Goal: Find specific page/section: Find specific page/section

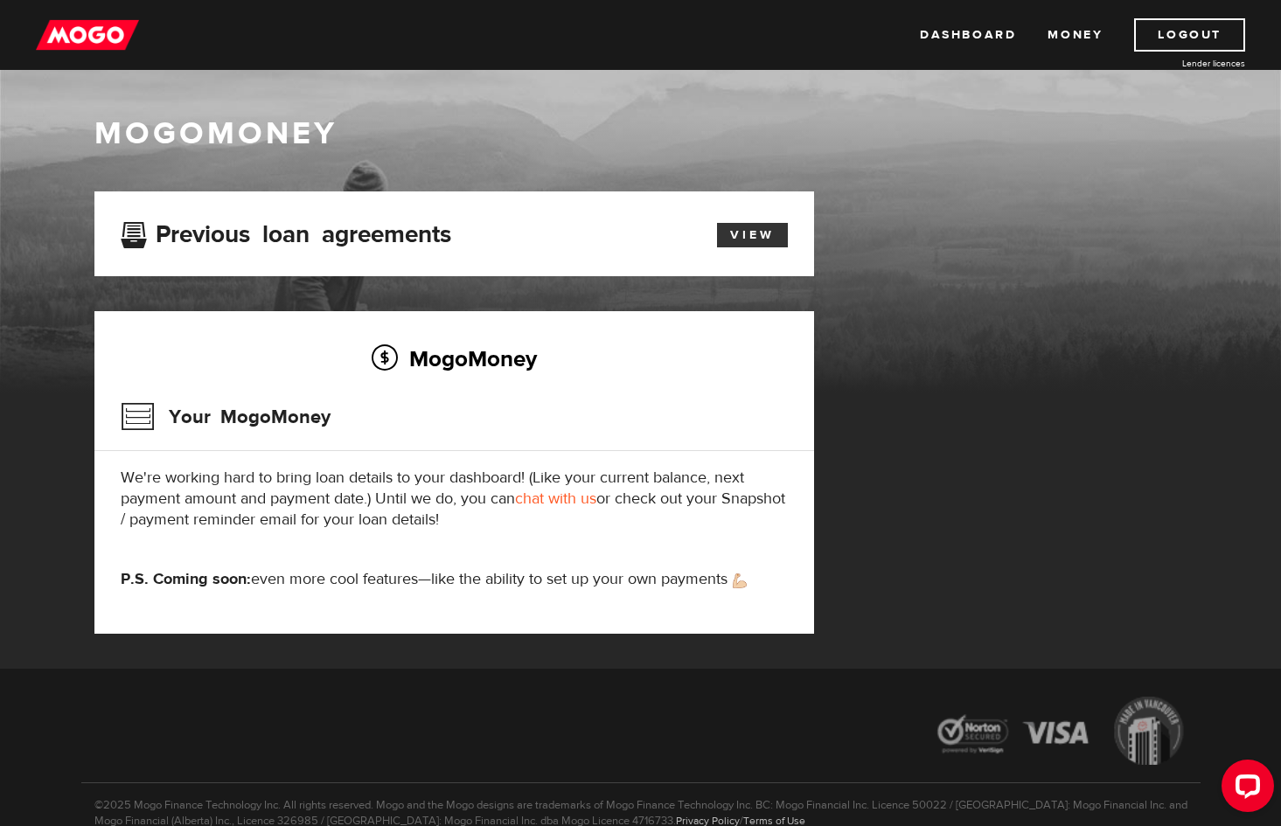
click at [748, 236] on link "View" at bounding box center [752, 235] width 71 height 24
click at [957, 30] on link "Dashboard" at bounding box center [968, 34] width 96 height 33
click at [741, 235] on link "View" at bounding box center [752, 235] width 71 height 24
click at [985, 40] on link "Dashboard" at bounding box center [968, 34] width 96 height 33
click at [573, 500] on link "chat with us" at bounding box center [555, 499] width 81 height 20
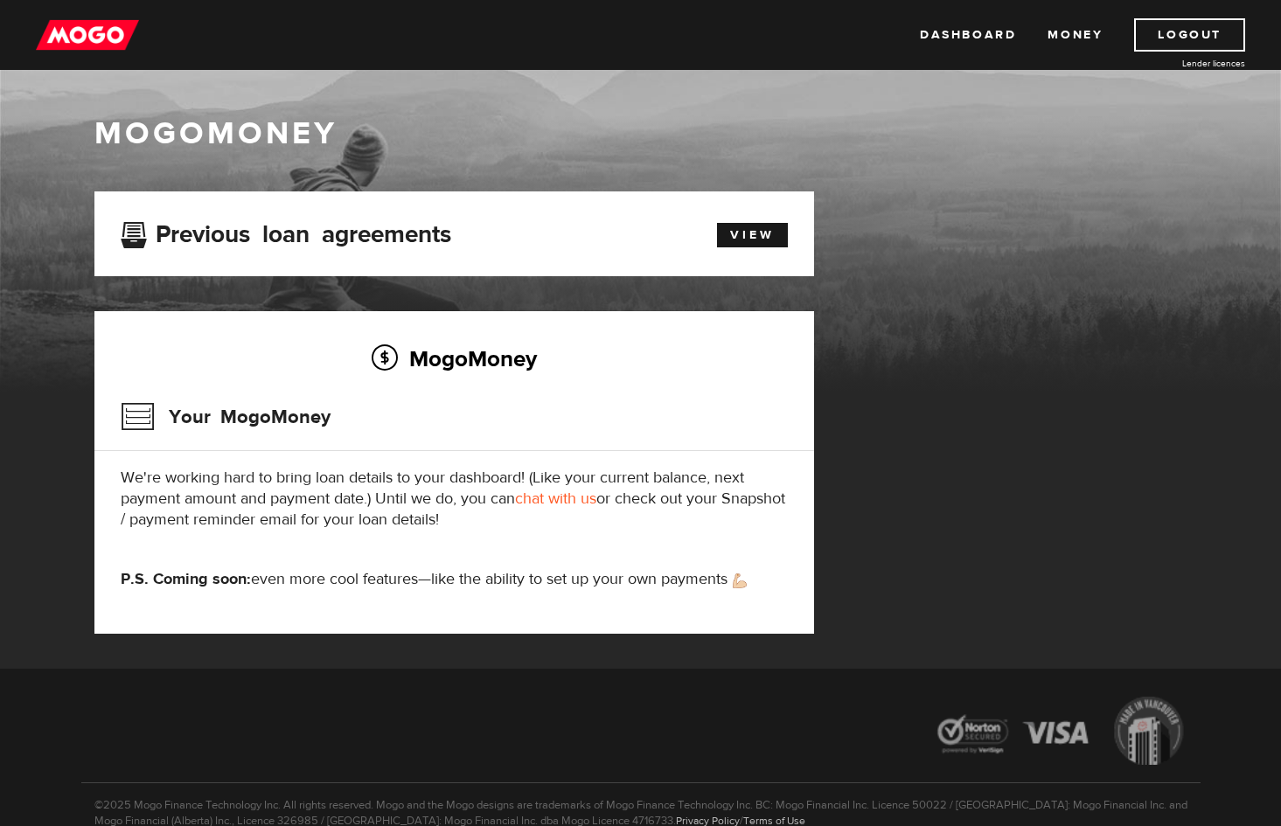
scroll to position [87, 0]
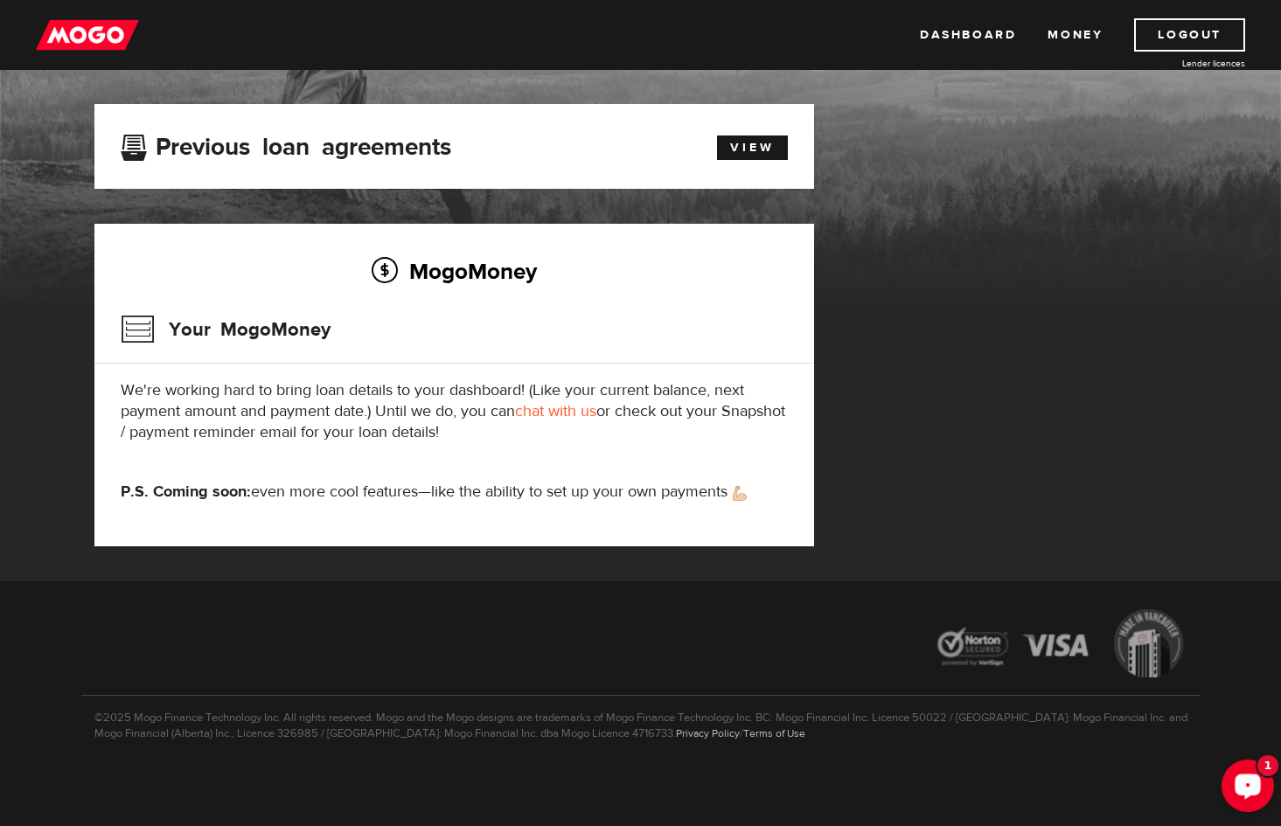
click at [1250, 784] on icon "Open LiveChat chat widget" at bounding box center [1248, 785] width 17 height 11
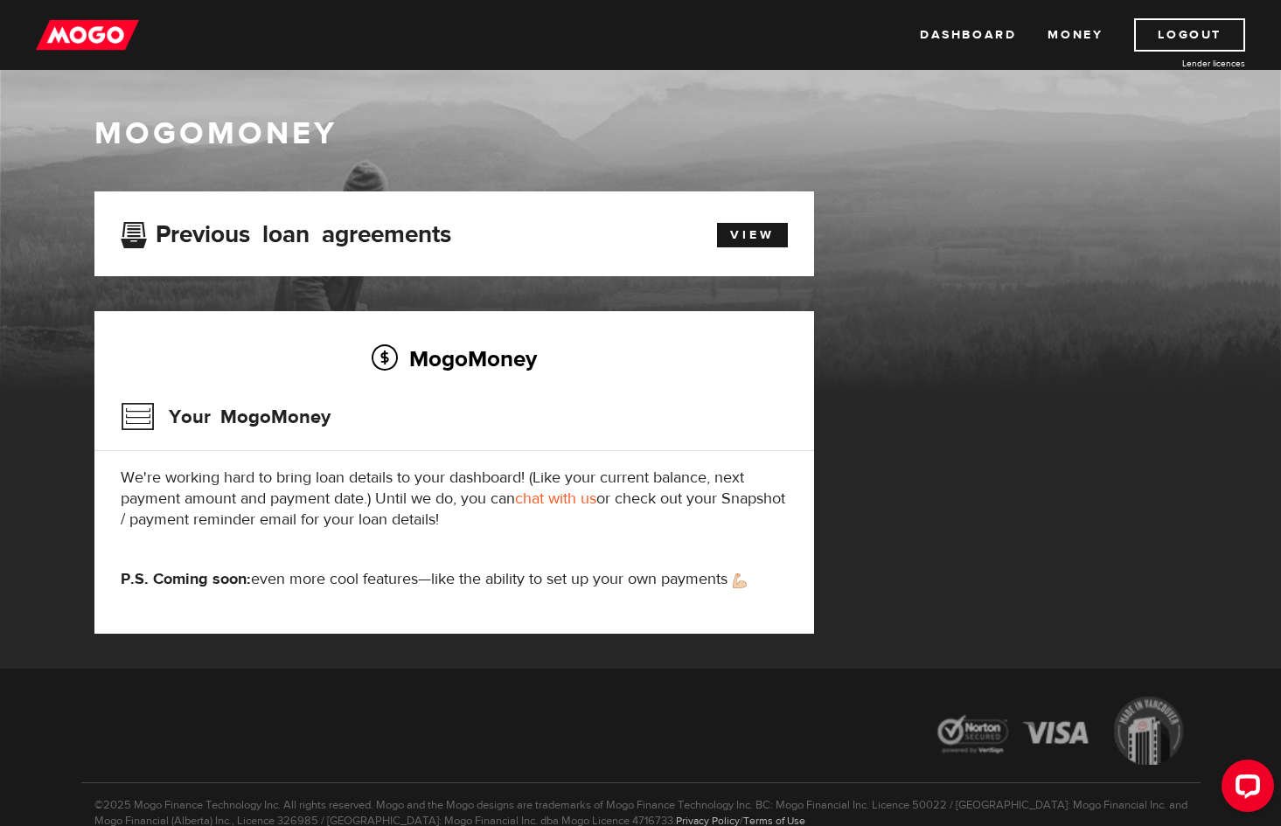
click at [386, 223] on h3 "Previous loan agreements" at bounding box center [286, 231] width 331 height 23
click at [748, 244] on link "View" at bounding box center [752, 235] width 71 height 24
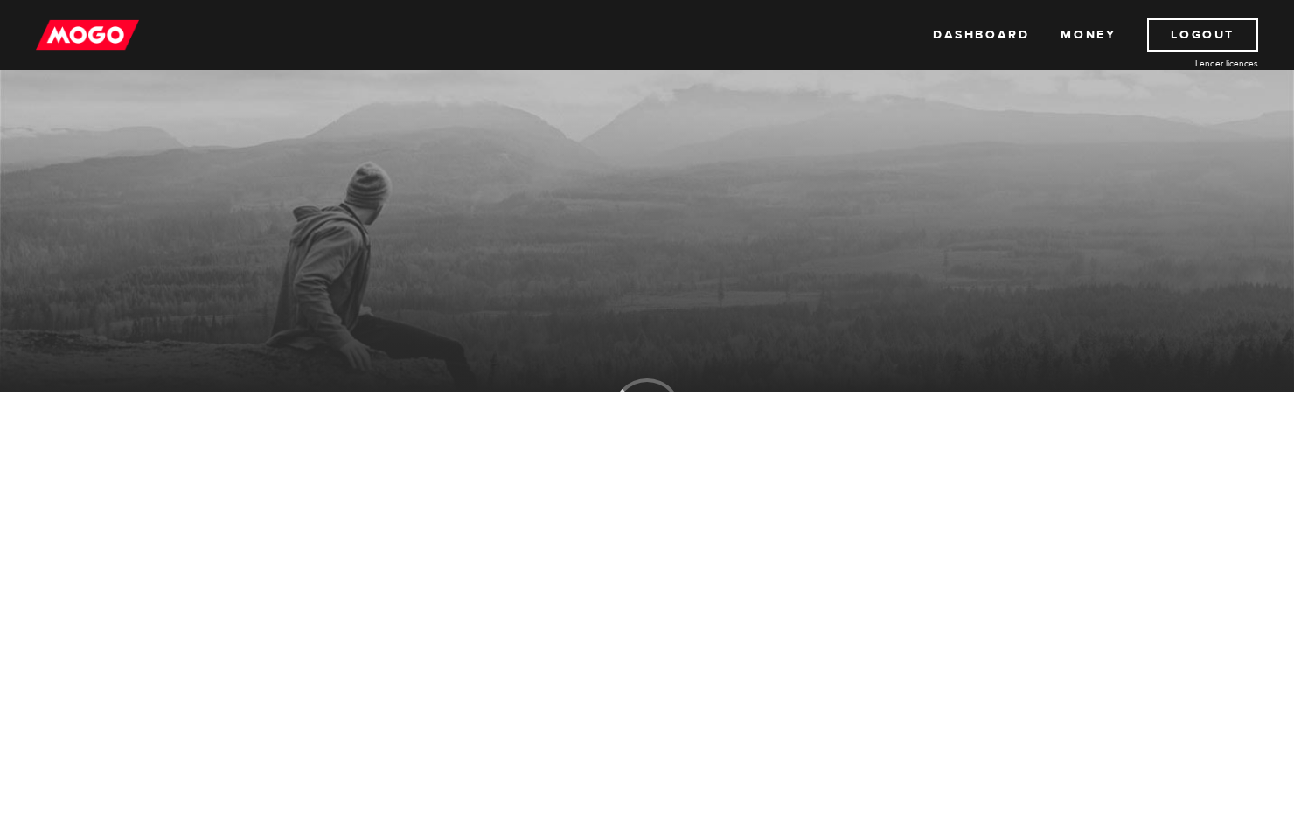
click at [953, 44] on link "Dashboard" at bounding box center [981, 34] width 96 height 33
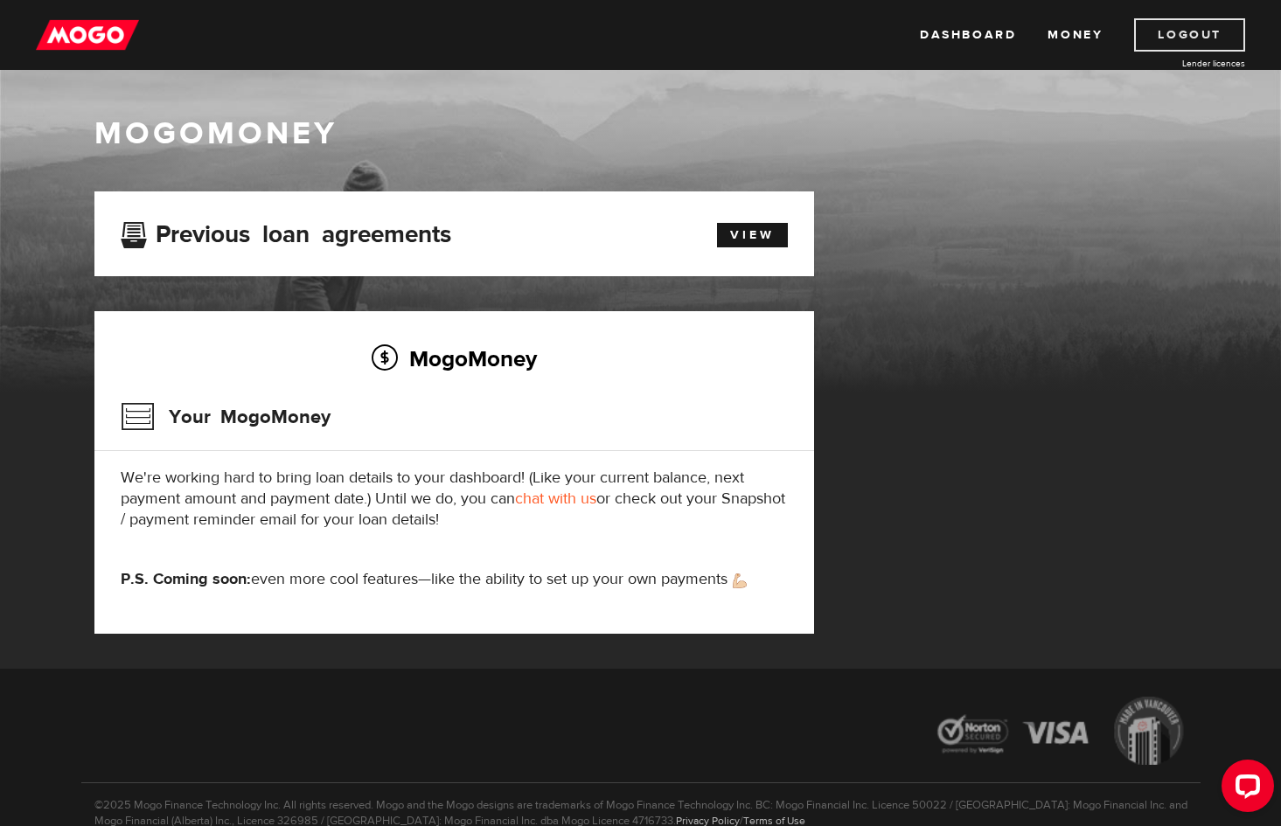
click at [1197, 30] on link "Logout" at bounding box center [1189, 34] width 111 height 33
